Goal: Information Seeking & Learning: Learn about a topic

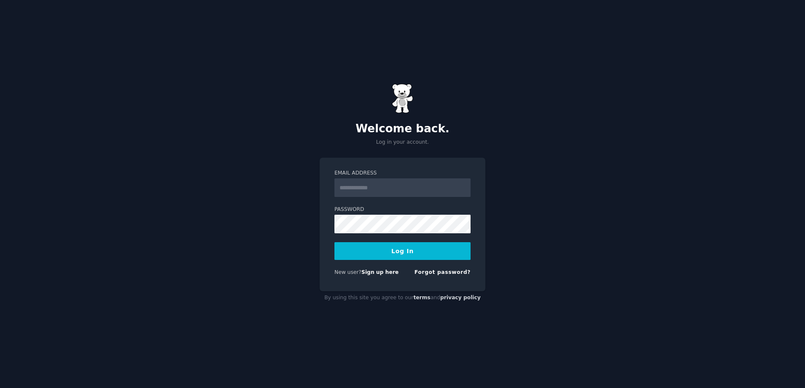
click at [366, 187] on input "Email Address" at bounding box center [403, 188] width 136 height 19
type input "**********"
click at [402, 251] on button "Log In" at bounding box center [403, 251] width 136 height 18
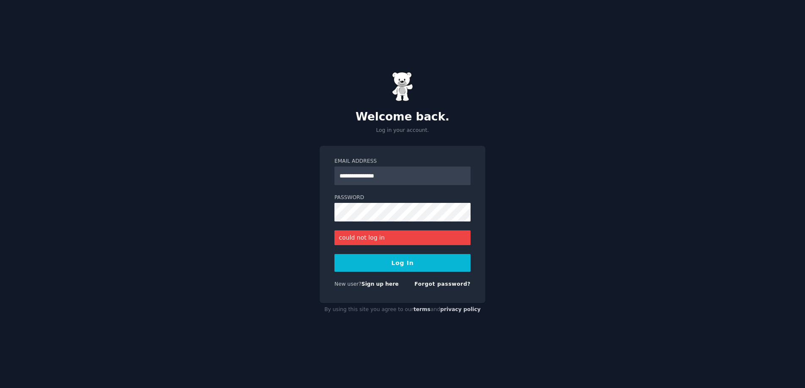
click at [413, 269] on button "Log In" at bounding box center [403, 263] width 136 height 18
click at [384, 286] on link "Sign up here" at bounding box center [380, 284] width 37 height 6
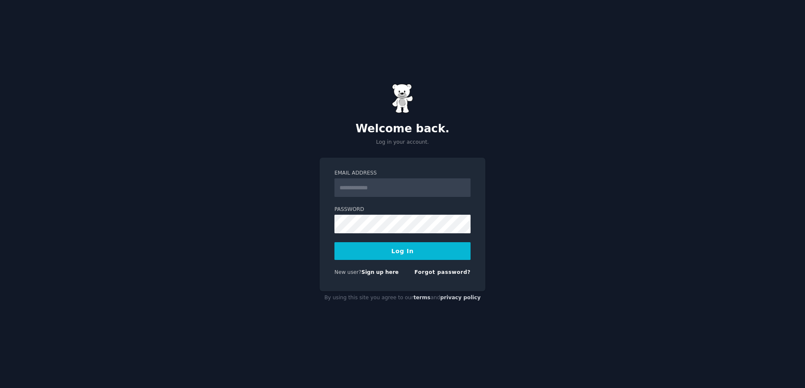
click at [368, 183] on input "Email Address" at bounding box center [403, 188] width 136 height 19
type input "**********"
click at [391, 255] on button "Log In" at bounding box center [403, 251] width 136 height 18
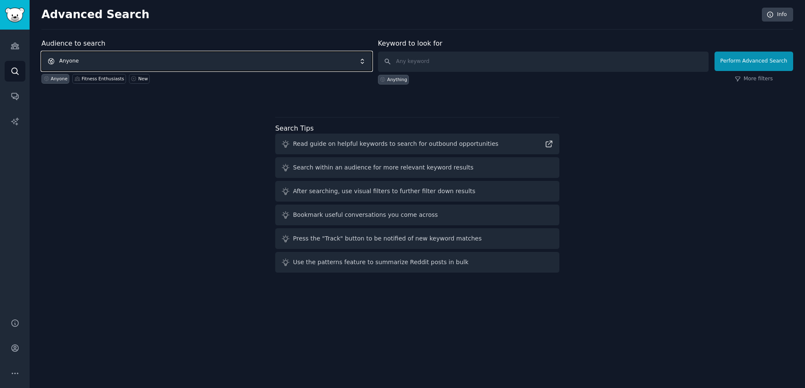
click at [91, 59] on span "Anyone" at bounding box center [206, 61] width 331 height 19
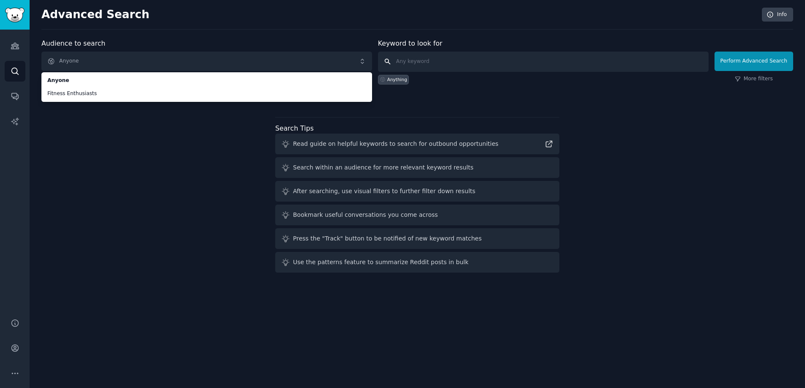
click at [428, 64] on input "text" at bounding box center [543, 62] width 331 height 20
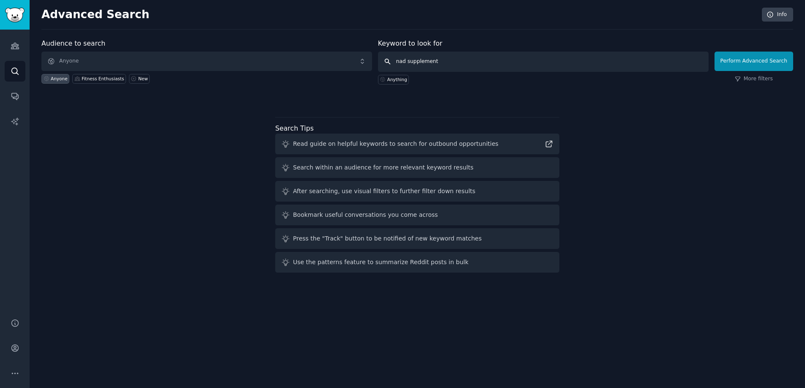
type input "nad supplements"
click button "Perform Advanced Search" at bounding box center [754, 61] width 79 height 19
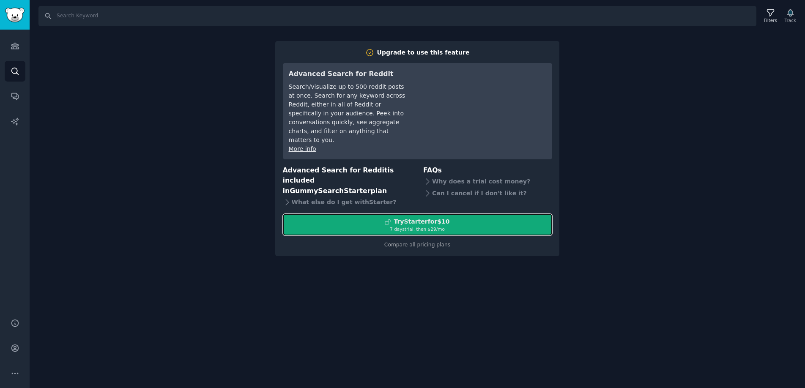
click at [419, 226] on div "7 days trial, then $ 29 /mo" at bounding box center [417, 229] width 269 height 6
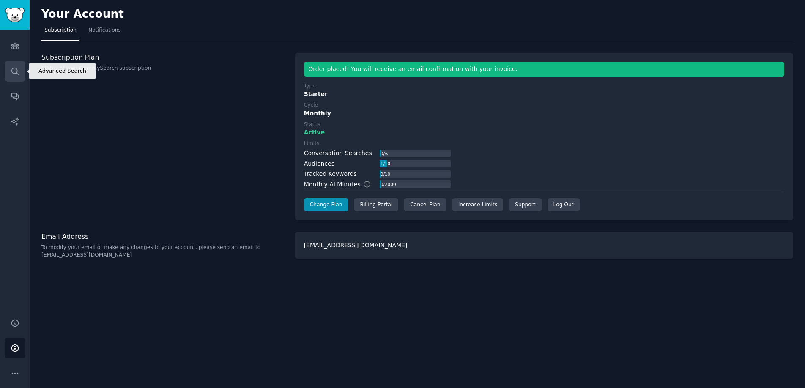
click at [14, 73] on icon "Sidebar" at bounding box center [14, 71] width 7 height 7
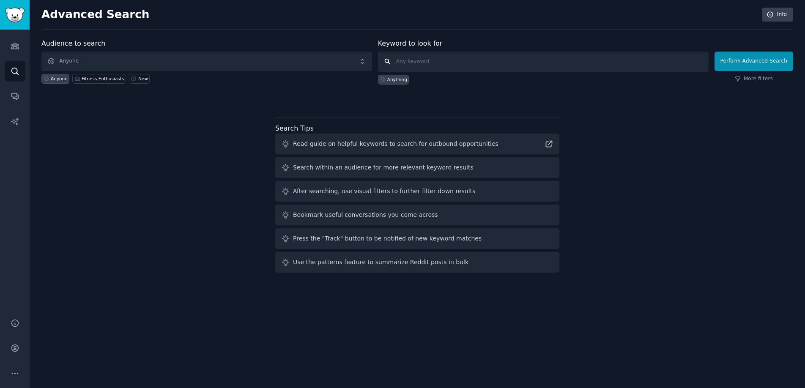
click at [435, 58] on input "text" at bounding box center [543, 62] width 331 height 20
type input "nad supplements"
click button "Perform Advanced Search" at bounding box center [754, 61] width 79 height 19
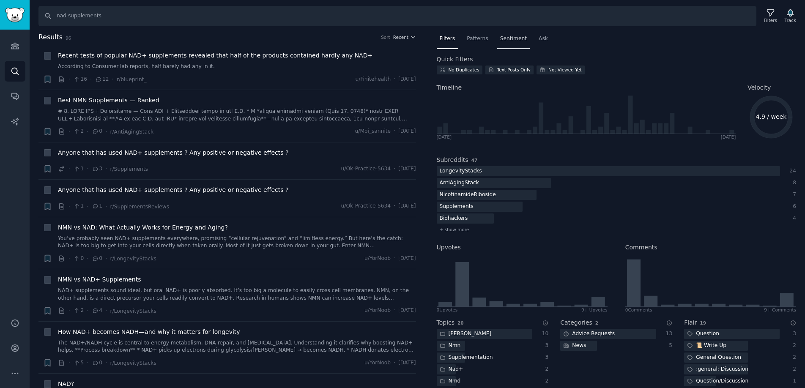
click at [515, 37] on span "Sentiment" at bounding box center [513, 39] width 27 height 8
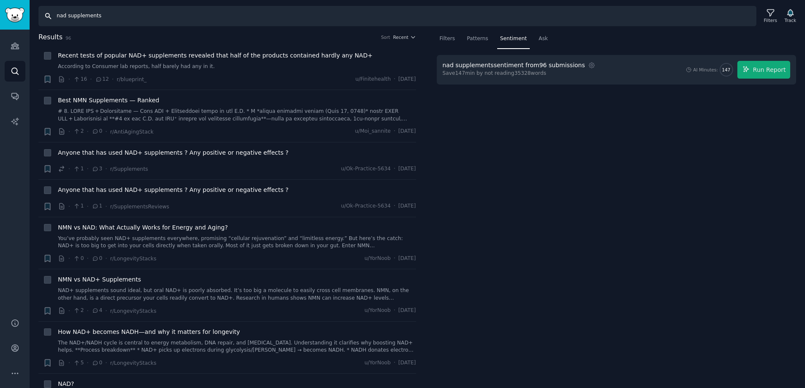
click at [83, 20] on input "nad supplements" at bounding box center [397, 16] width 718 height 20
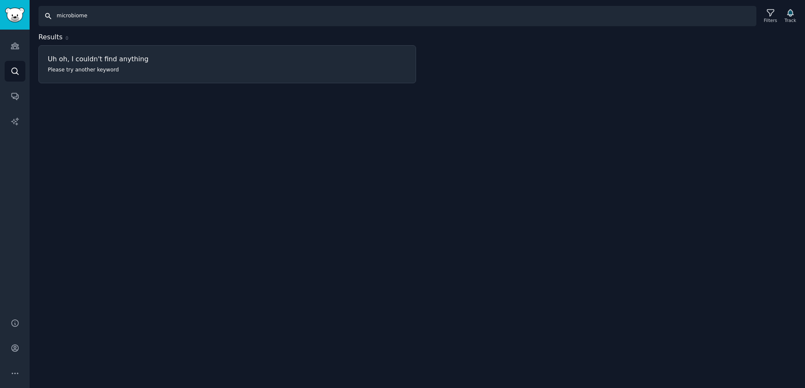
click at [259, 25] on input "microbiome" at bounding box center [397, 16] width 718 height 20
click at [541, 64] on div at bounding box center [617, 57] width 378 height 51
click at [77, 16] on input "microbiome" at bounding box center [397, 16] width 718 height 20
click at [78, 16] on input "microbiome" at bounding box center [397, 16] width 718 height 20
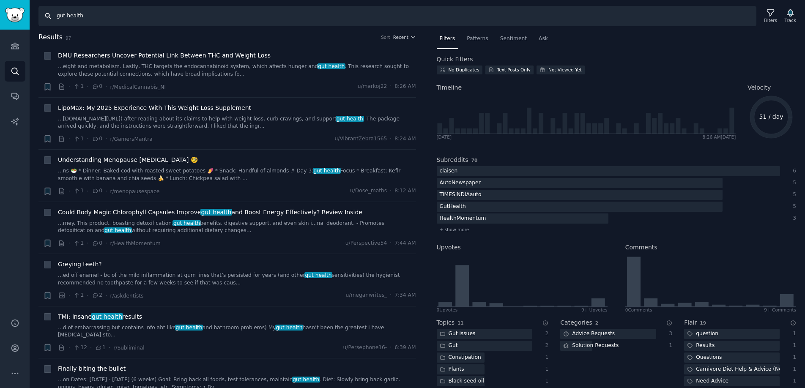
drag, startPoint x: 85, startPoint y: 17, endPoint x: 47, endPoint y: 19, distance: 38.1
click at [47, 19] on input "gut health" at bounding box center [397, 16] width 718 height 20
type input "probiotic"
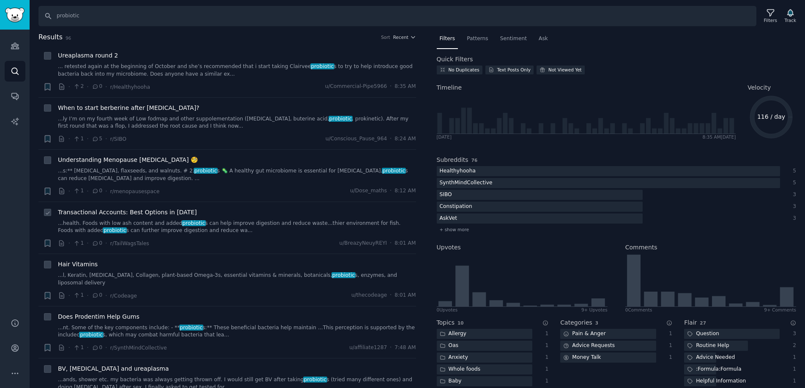
click at [131, 211] on span "Transactional Accounts: Best Options in 2025" at bounding box center [127, 212] width 139 height 9
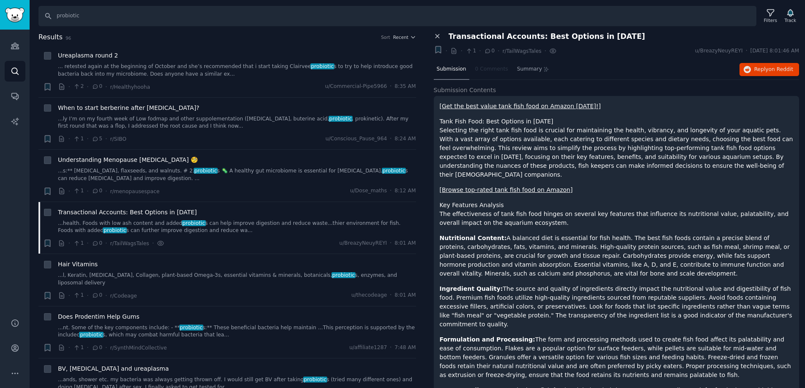
click at [437, 37] on icon at bounding box center [438, 37] width 8 height 8
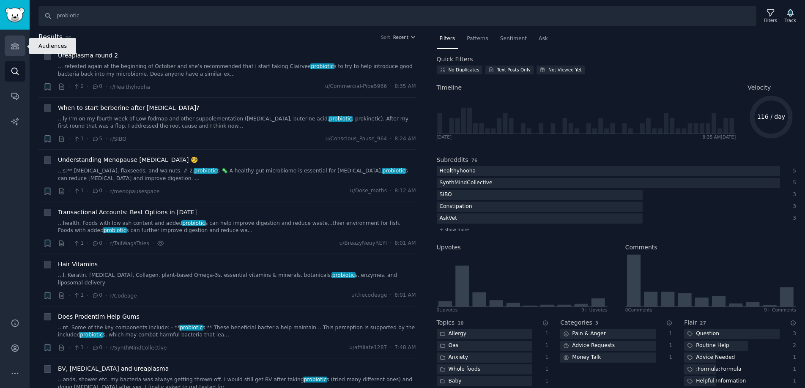
click at [18, 45] on icon "Sidebar" at bounding box center [15, 45] width 9 height 9
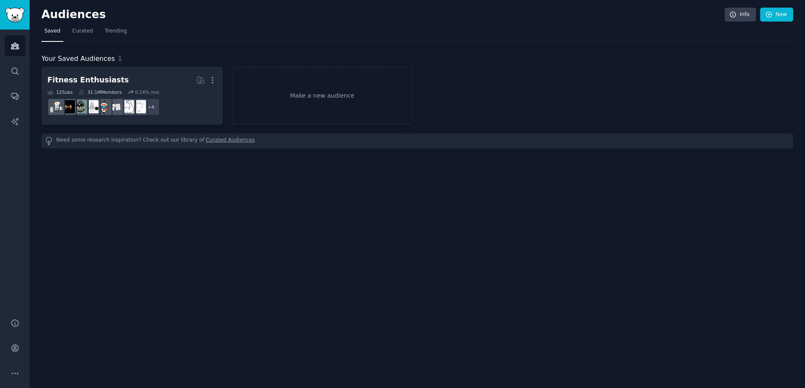
click at [229, 141] on link "Curated Audiences" at bounding box center [230, 141] width 49 height 9
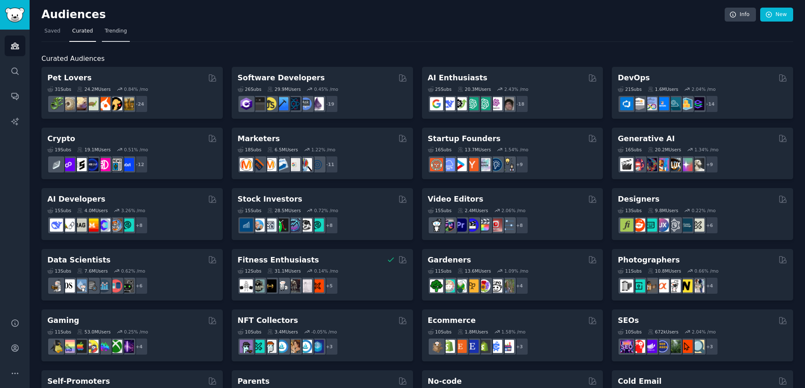
click at [109, 34] on span "Trending" at bounding box center [116, 31] width 22 height 8
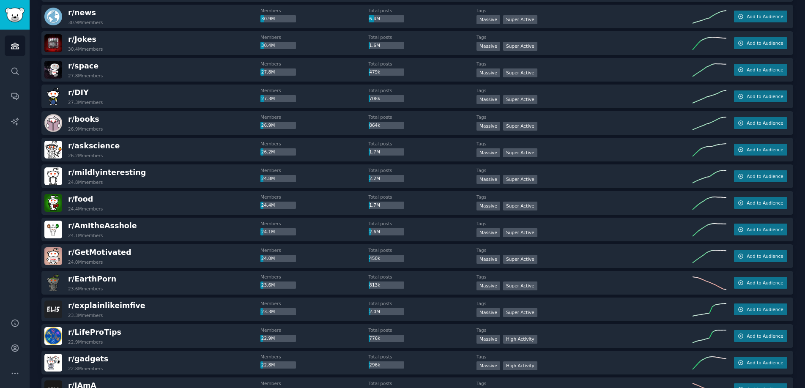
scroll to position [434, 0]
